Goal: Contribute content: Add original content to the website for others to see

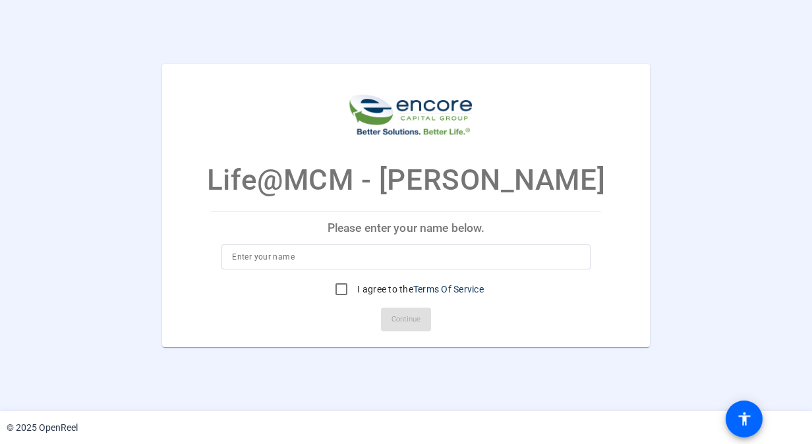
drag, startPoint x: 301, startPoint y: 255, endPoint x: 318, endPoint y: 259, distance: 17.5
click at [301, 255] on input at bounding box center [406, 257] width 348 height 16
type input "[PERSON_NAME]"
click at [336, 289] on input "I agree to the Terms Of Service" at bounding box center [341, 289] width 26 height 26
checkbox input "true"
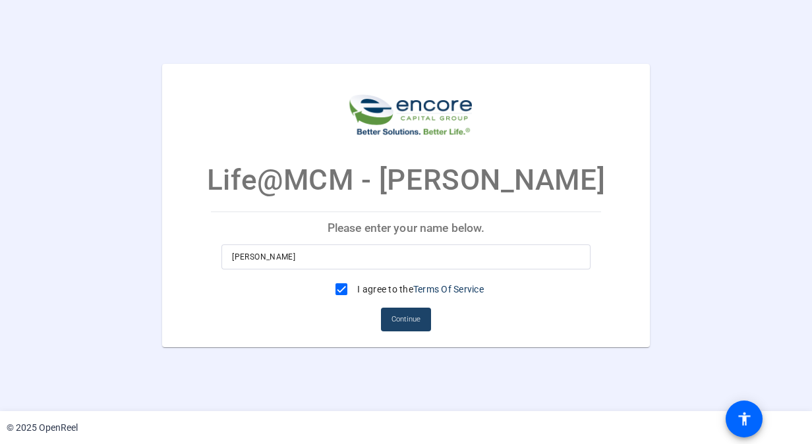
click at [412, 319] on span "Continue" at bounding box center [406, 320] width 29 height 20
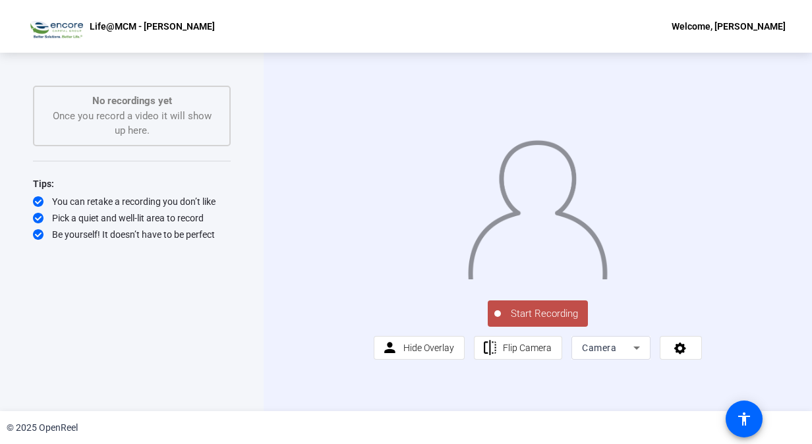
click at [537, 322] on span "Start Recording" at bounding box center [544, 314] width 87 height 15
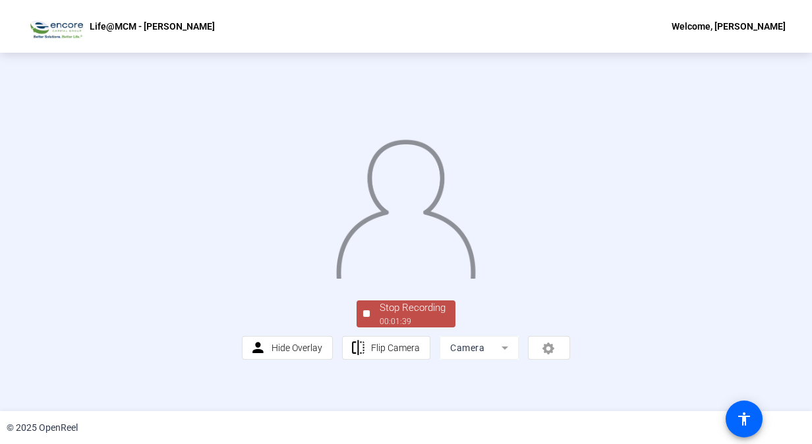
click at [406, 316] on div "Stop Recording" at bounding box center [413, 308] width 66 height 15
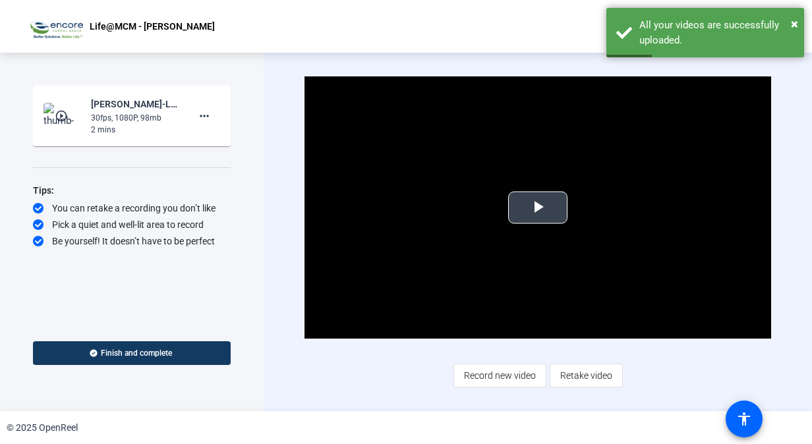
click at [538, 208] on span "Video Player" at bounding box center [538, 208] width 0 height 0
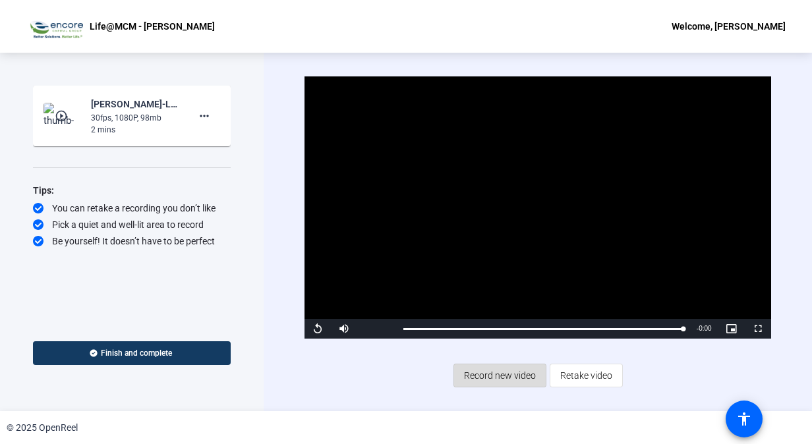
click at [516, 377] on span "Record new video" at bounding box center [500, 375] width 72 height 25
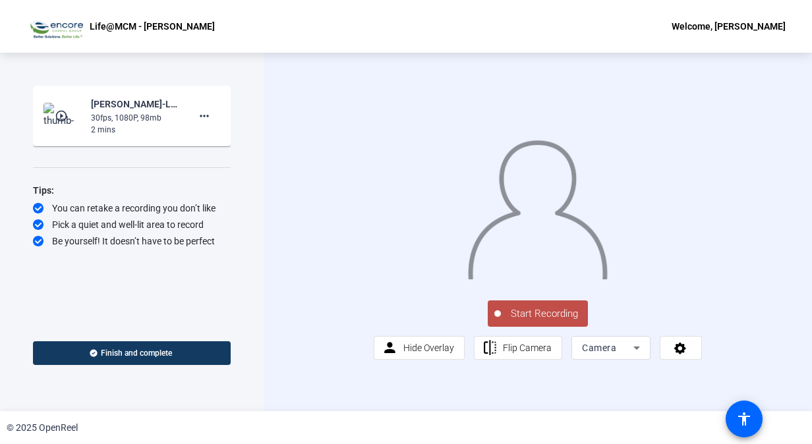
click at [541, 322] on span "Start Recording" at bounding box center [544, 314] width 87 height 15
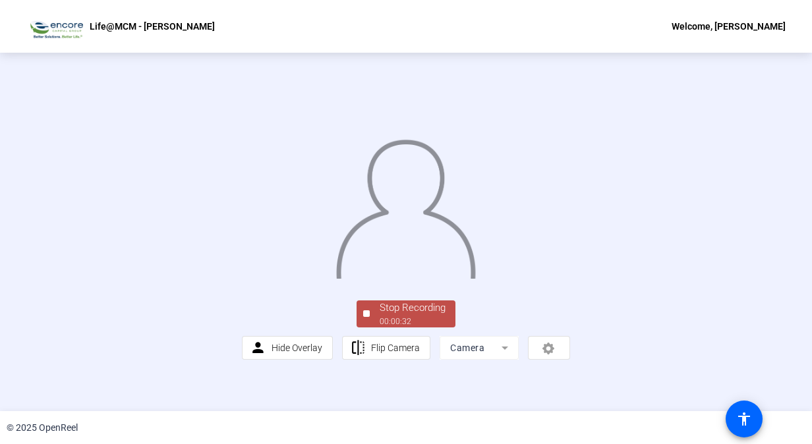
scroll to position [63, 0]
click at [401, 316] on div "Stop Recording" at bounding box center [413, 308] width 66 height 15
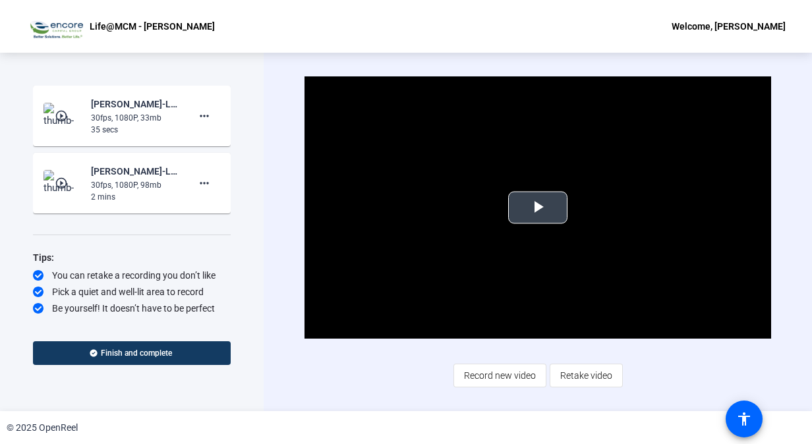
click at [538, 208] on span "Video Player" at bounding box center [538, 208] width 0 height 0
click at [579, 367] on span "Retake video" at bounding box center [587, 375] width 52 height 25
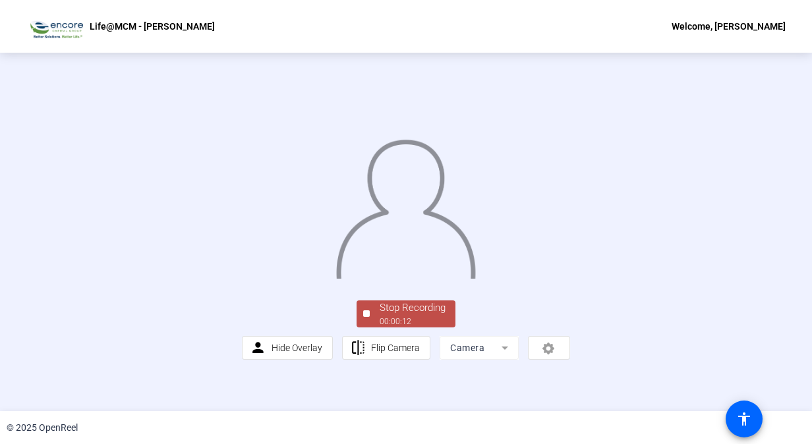
scroll to position [49, 0]
click at [394, 316] on div "Stop Recording" at bounding box center [413, 308] width 66 height 15
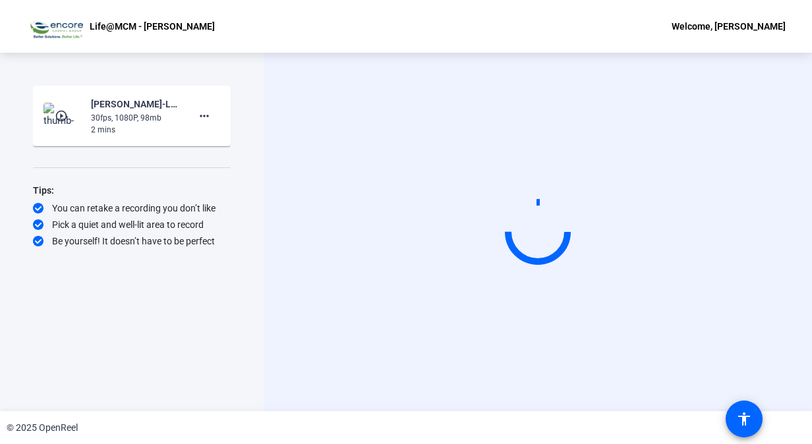
scroll to position [0, 0]
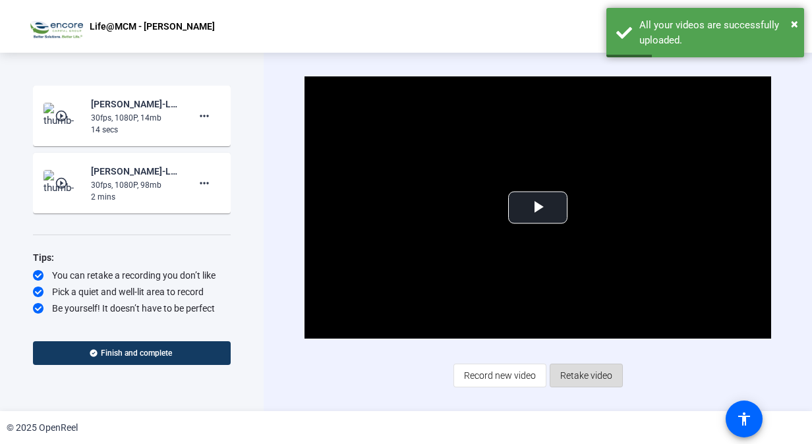
click at [594, 372] on span "Retake video" at bounding box center [587, 375] width 52 height 25
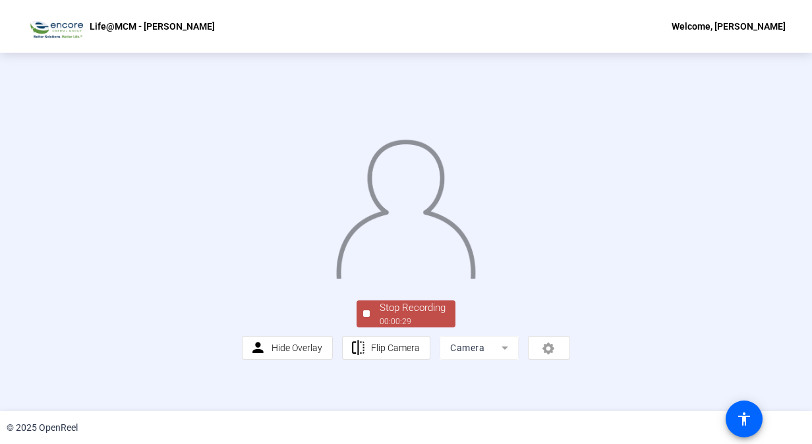
scroll to position [26, 0]
click at [427, 316] on div "Stop Recording" at bounding box center [413, 308] width 66 height 15
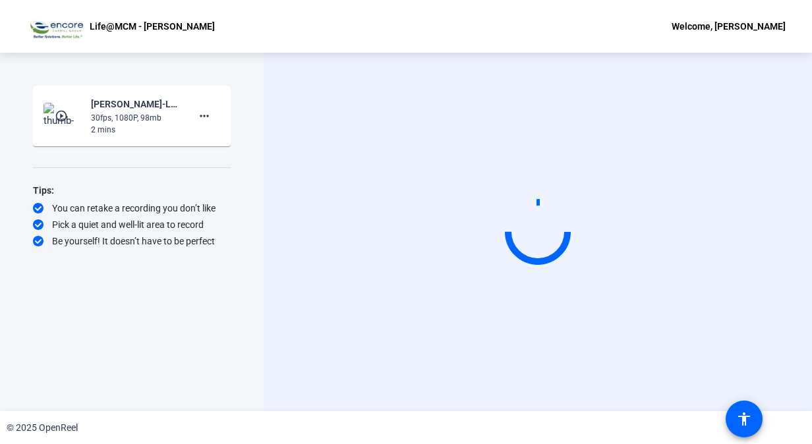
scroll to position [0, 0]
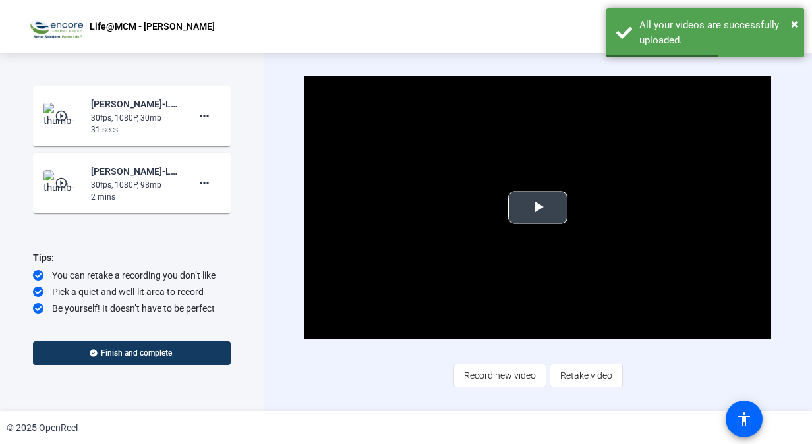
click at [538, 208] on span "Video Player" at bounding box center [538, 208] width 0 height 0
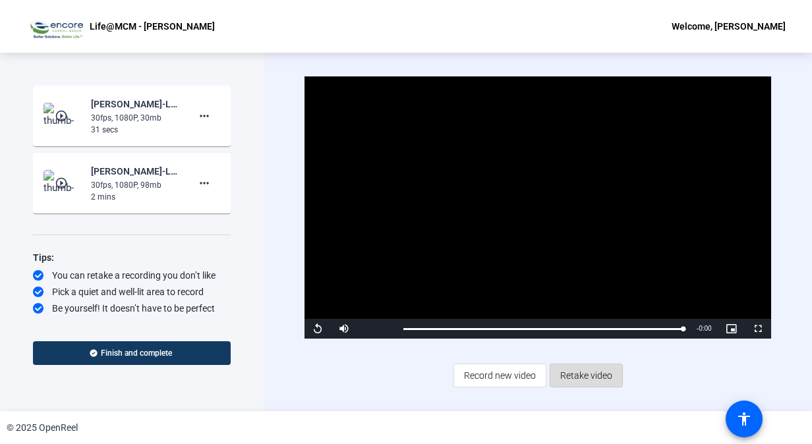
click at [577, 365] on span "Retake video" at bounding box center [587, 375] width 52 height 25
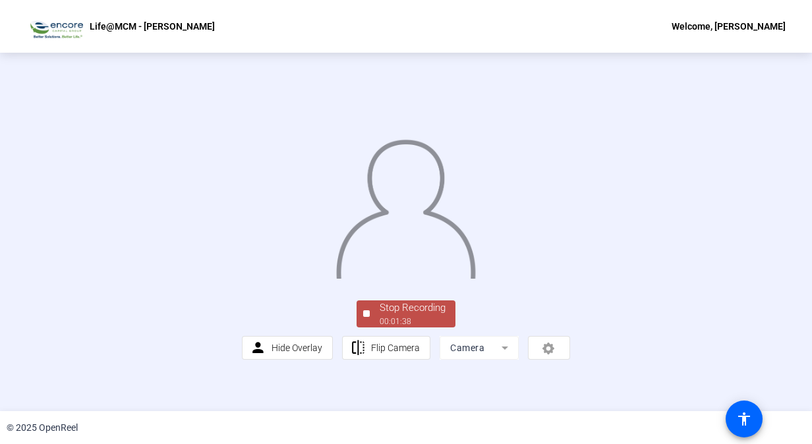
click at [398, 316] on div "Stop Recording" at bounding box center [413, 308] width 66 height 15
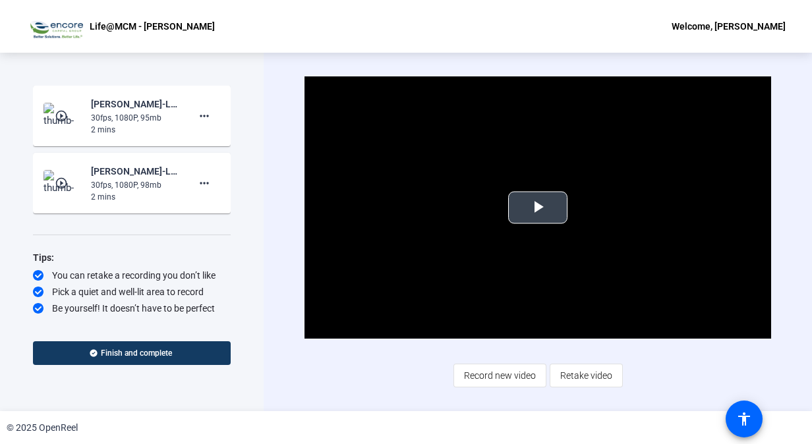
click at [538, 208] on span "Video Player" at bounding box center [538, 208] width 0 height 0
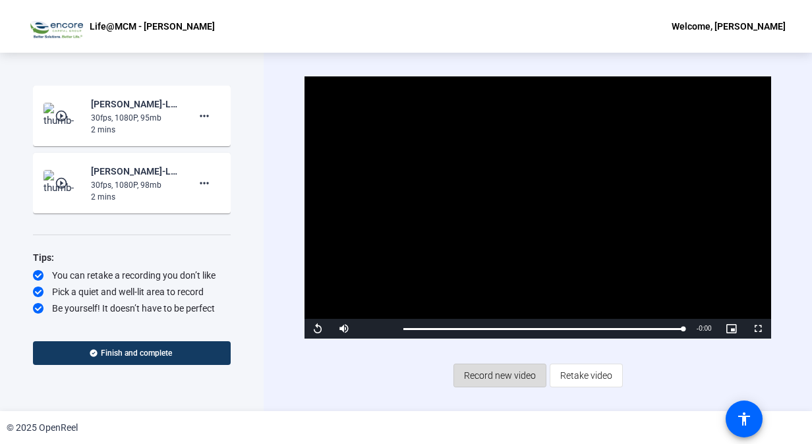
click at [513, 363] on span "Record new video" at bounding box center [500, 375] width 72 height 25
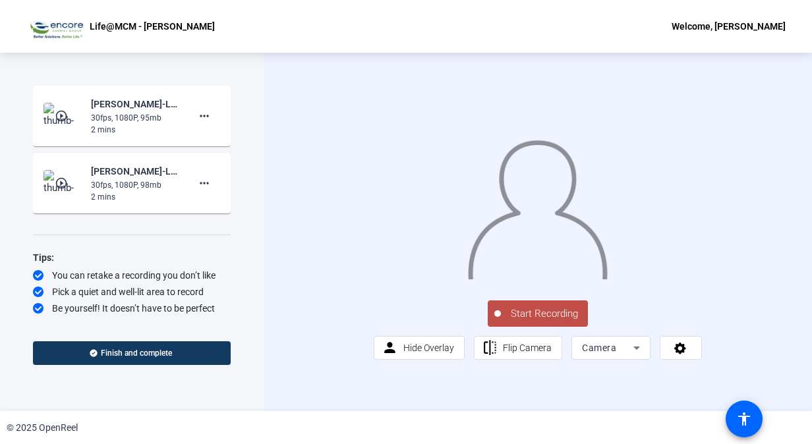
click at [526, 322] on span "Start Recording" at bounding box center [544, 314] width 87 height 15
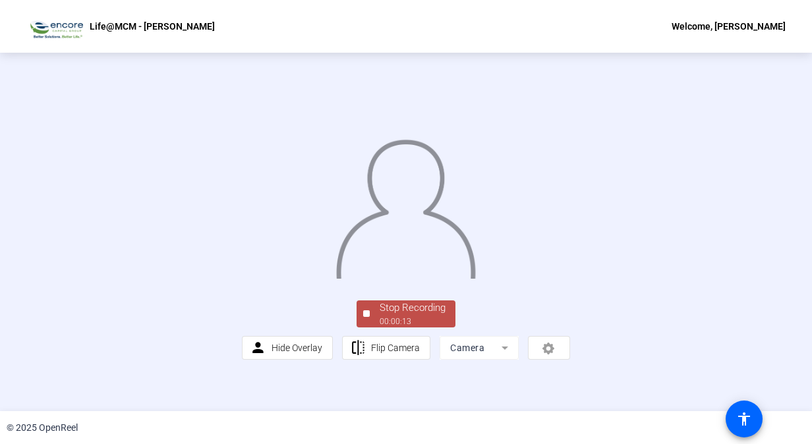
scroll to position [63, 0]
click at [410, 316] on div "Stop Recording" at bounding box center [413, 308] width 66 height 15
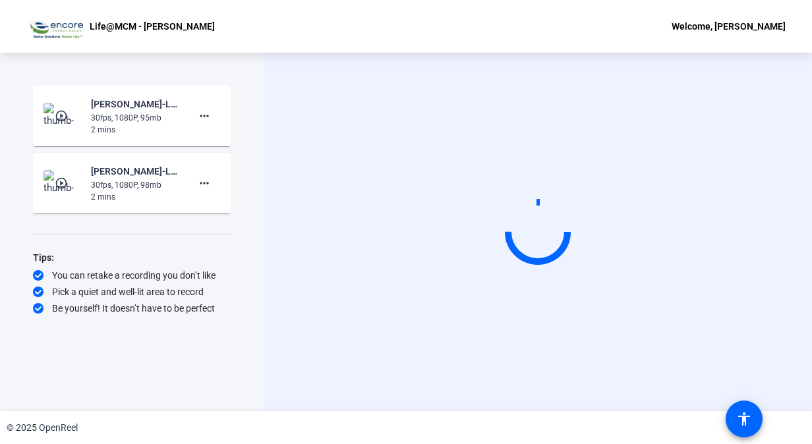
scroll to position [0, 0]
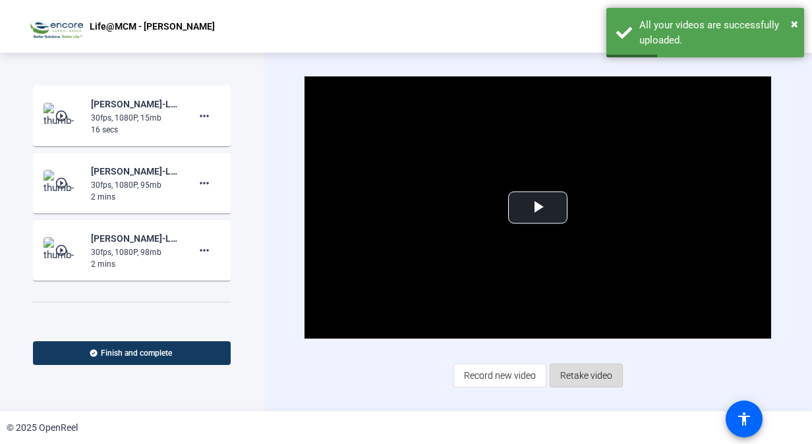
click at [595, 376] on span "Retake video" at bounding box center [587, 375] width 52 height 25
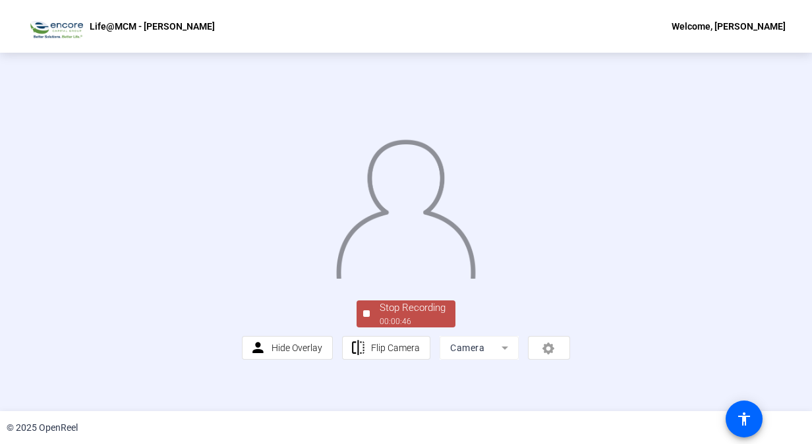
click at [404, 316] on div "Stop Recording" at bounding box center [413, 308] width 66 height 15
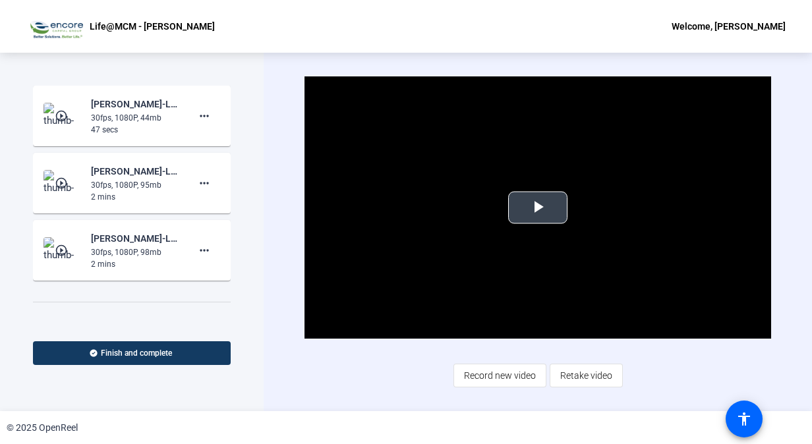
click at [532, 224] on video "Video Player" at bounding box center [538, 207] width 466 height 262
click at [590, 377] on span "Retake video" at bounding box center [587, 375] width 52 height 25
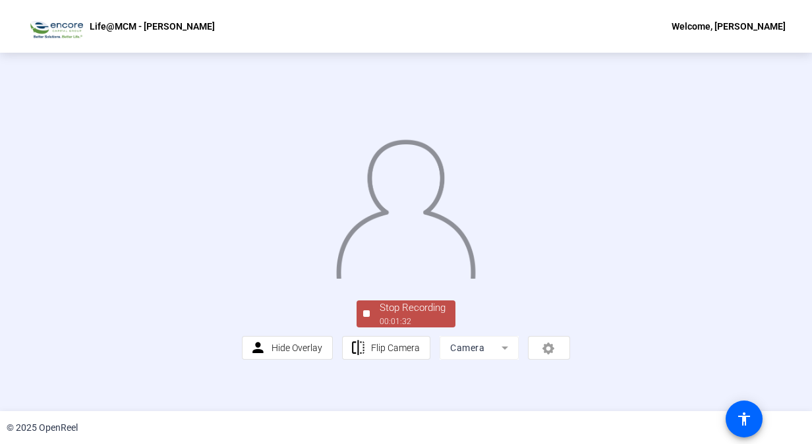
scroll to position [63, 0]
click at [414, 316] on div "Stop Recording" at bounding box center [413, 308] width 66 height 15
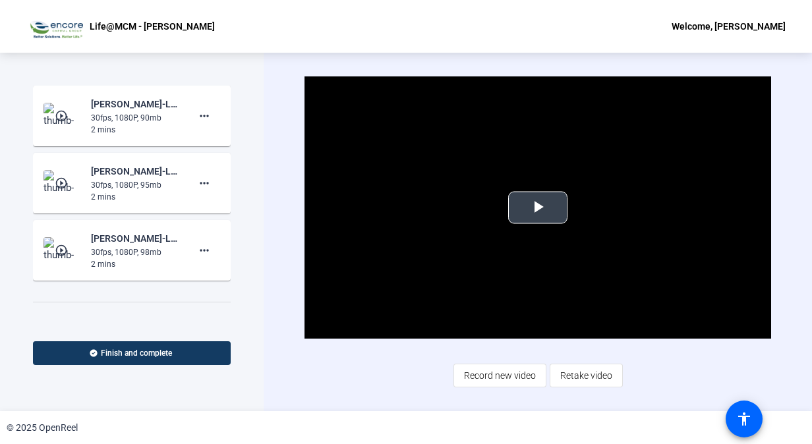
click at [538, 208] on span "Video Player" at bounding box center [538, 208] width 0 height 0
click at [596, 378] on span "Retake video" at bounding box center [587, 375] width 52 height 25
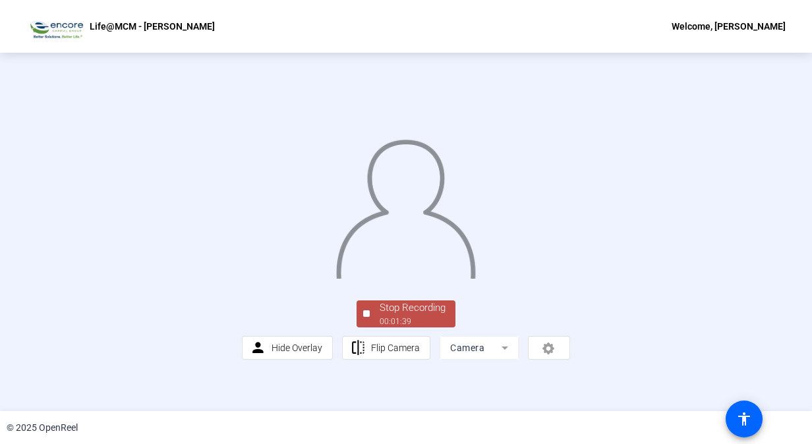
click at [242, 289] on div at bounding box center [406, 196] width 328 height 185
click at [425, 316] on div "Stop Recording" at bounding box center [413, 308] width 66 height 15
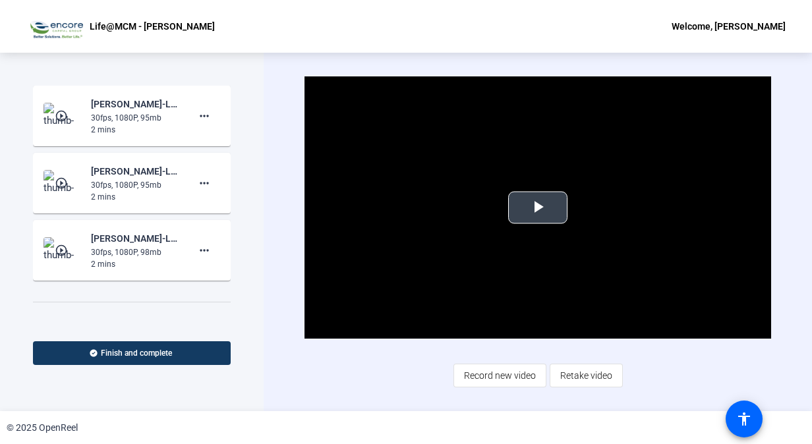
click at [569, 202] on video "Video Player" at bounding box center [538, 207] width 466 height 262
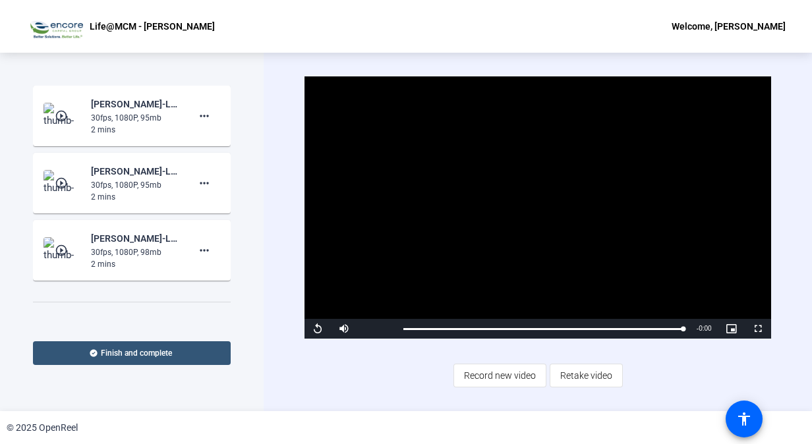
click at [113, 355] on span "Finish and complete" at bounding box center [136, 353] width 71 height 11
